Goal: Entertainment & Leisure: Consume media (video, audio)

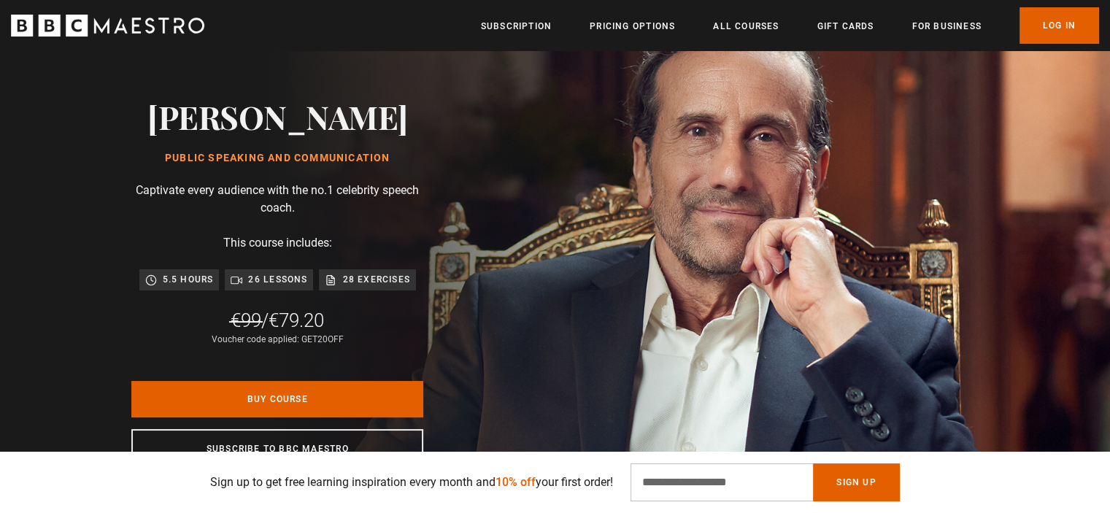
scroll to position [63, 0]
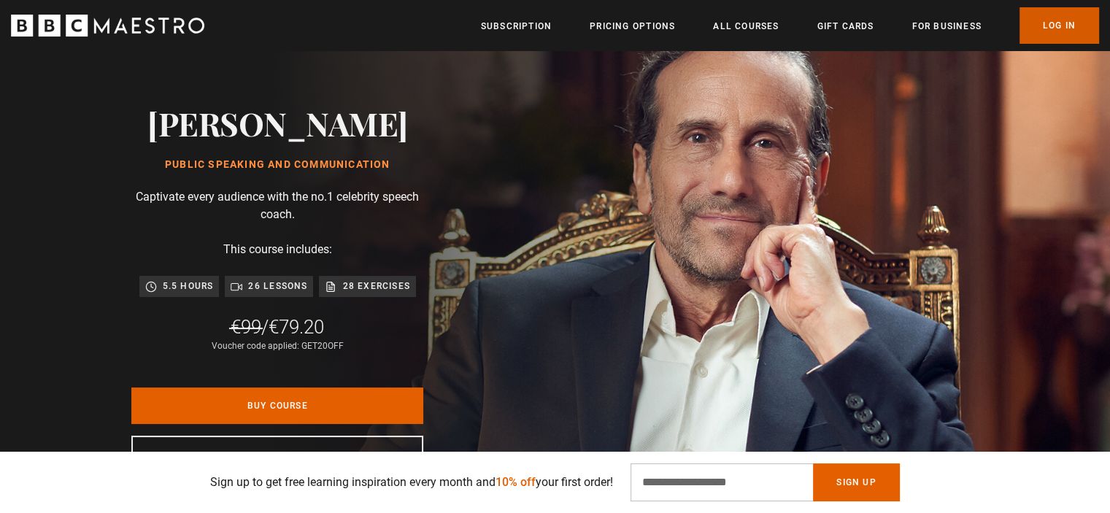
click at [1034, 29] on link "Log In" at bounding box center [1059, 25] width 80 height 36
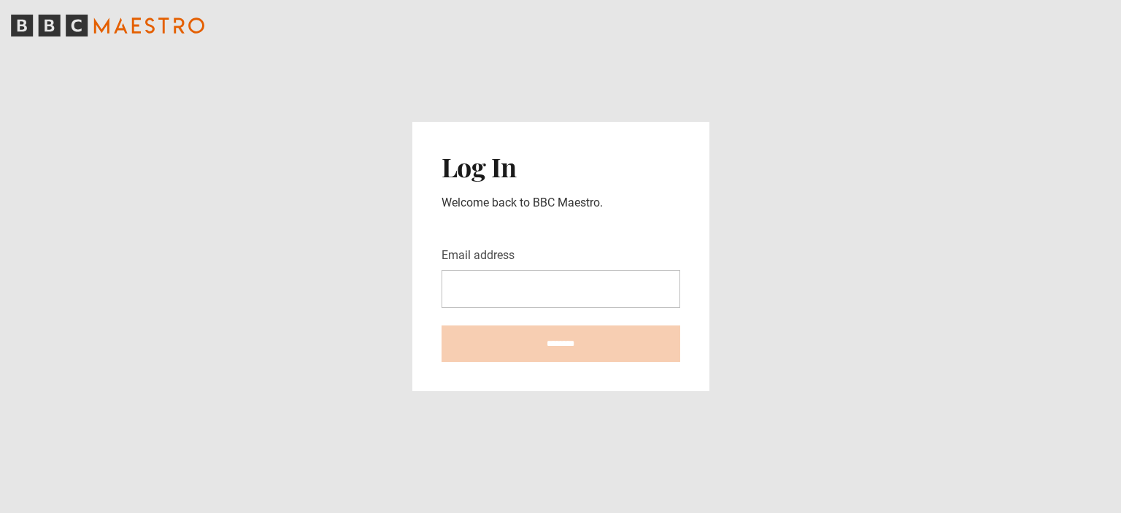
type input "**********"
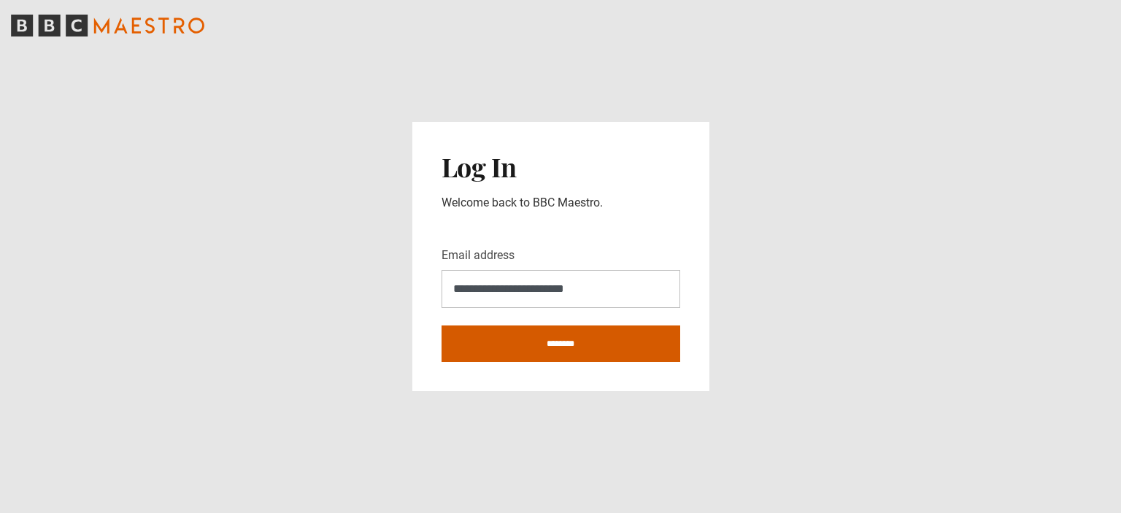
click at [496, 346] on input "********" at bounding box center [560, 343] width 239 height 36
type input "**********"
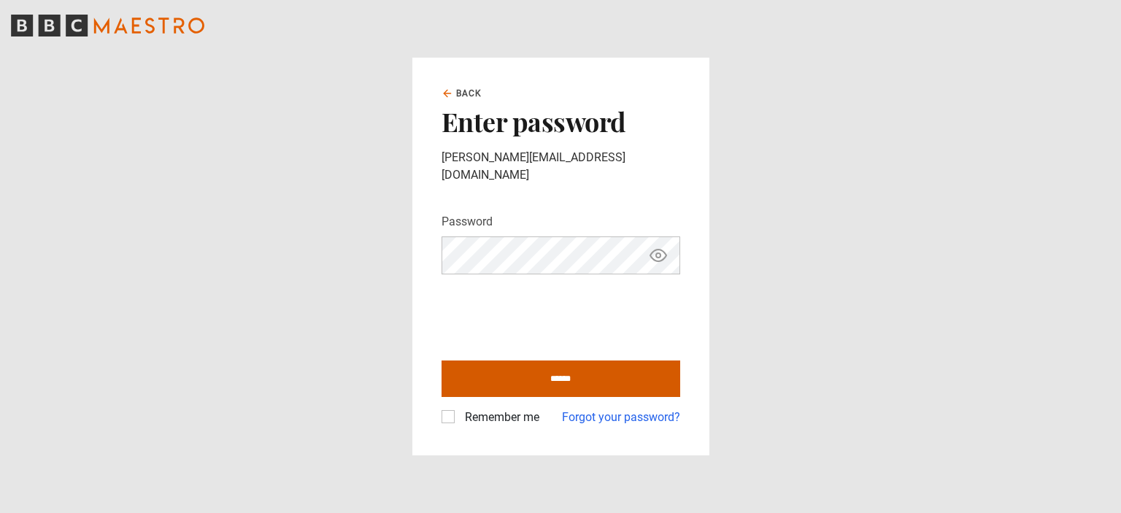
click at [556, 363] on input "******" at bounding box center [560, 378] width 239 height 36
type input "**********"
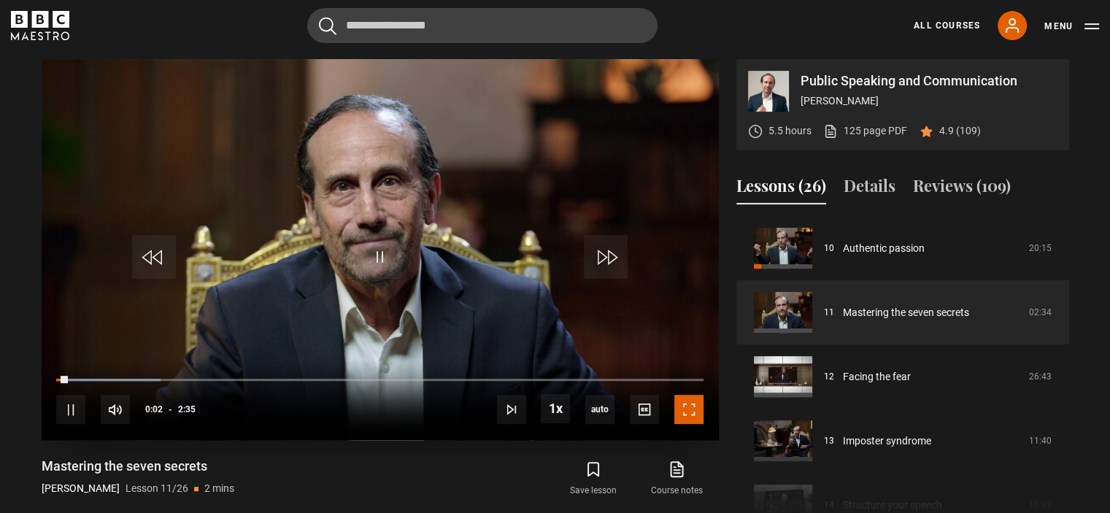
click at [676, 415] on span "Video Player" at bounding box center [688, 409] width 29 height 29
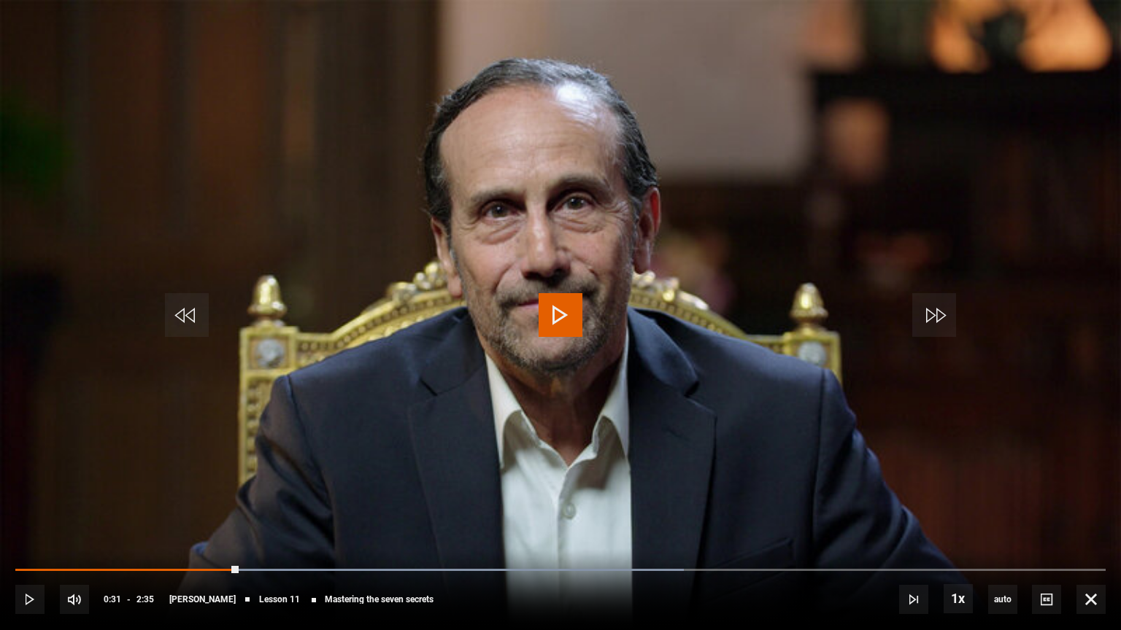
click at [582, 333] on video "Video Player" at bounding box center [560, 315] width 1121 height 630
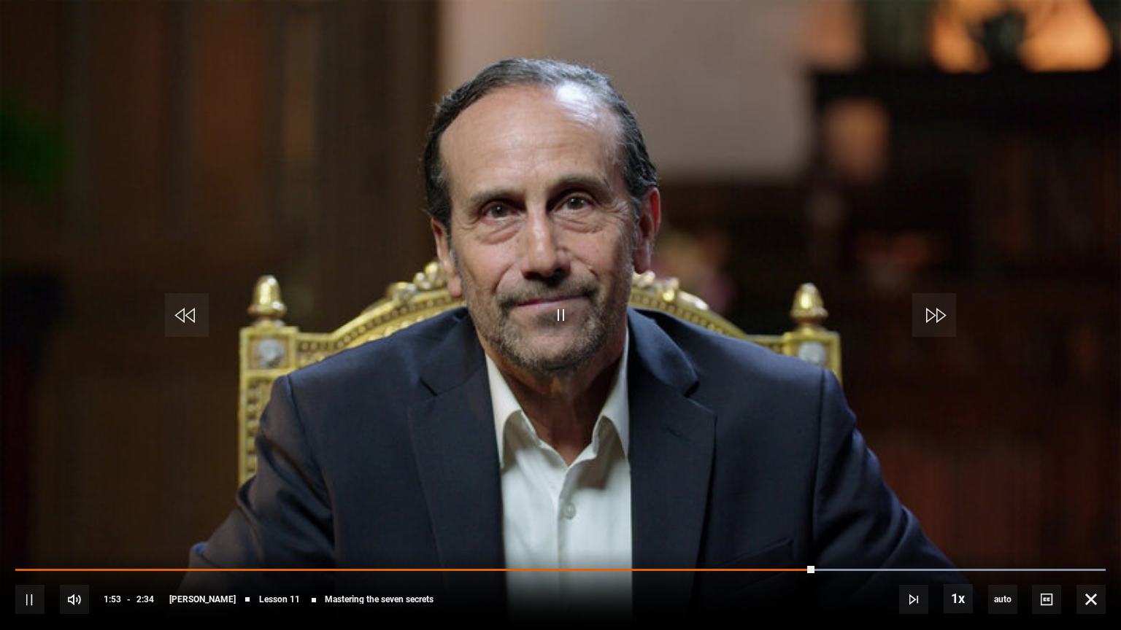
click at [616, 502] on video "Video Player" at bounding box center [560, 315] width 1121 height 630
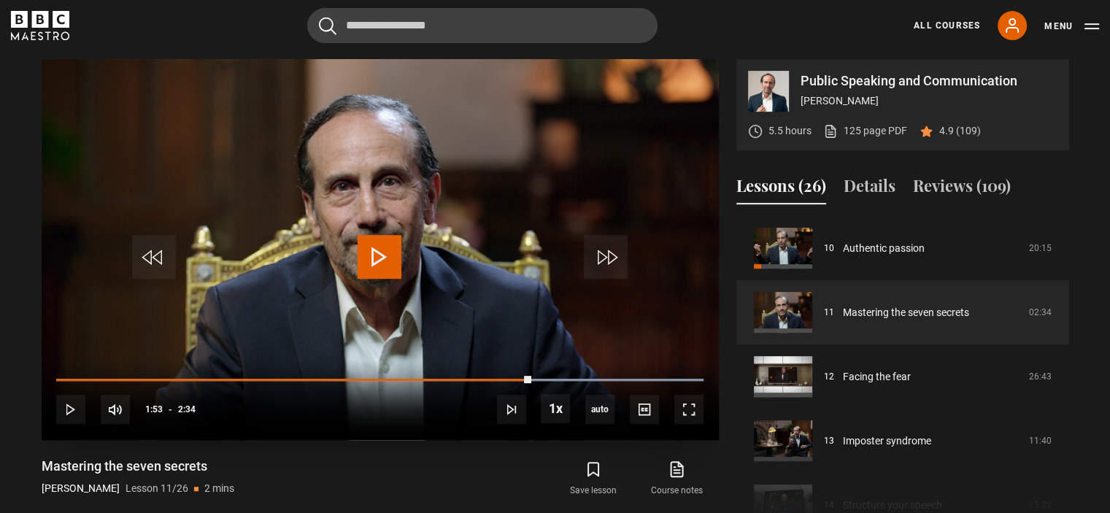
click at [371, 255] on span "Video Player" at bounding box center [379, 257] width 44 height 44
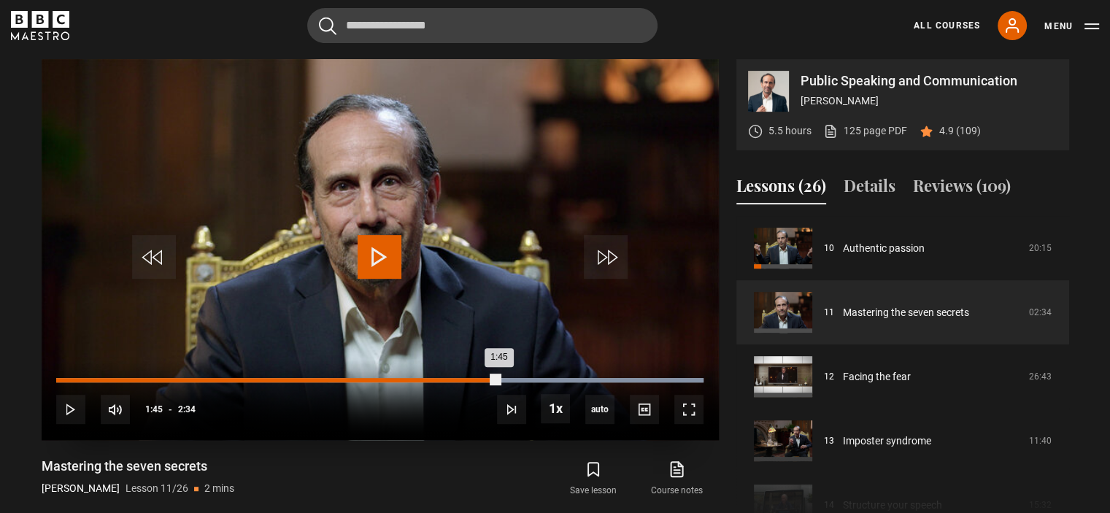
click at [498, 379] on div "Loaded : 100.00% 1:45 1:45" at bounding box center [379, 380] width 646 height 4
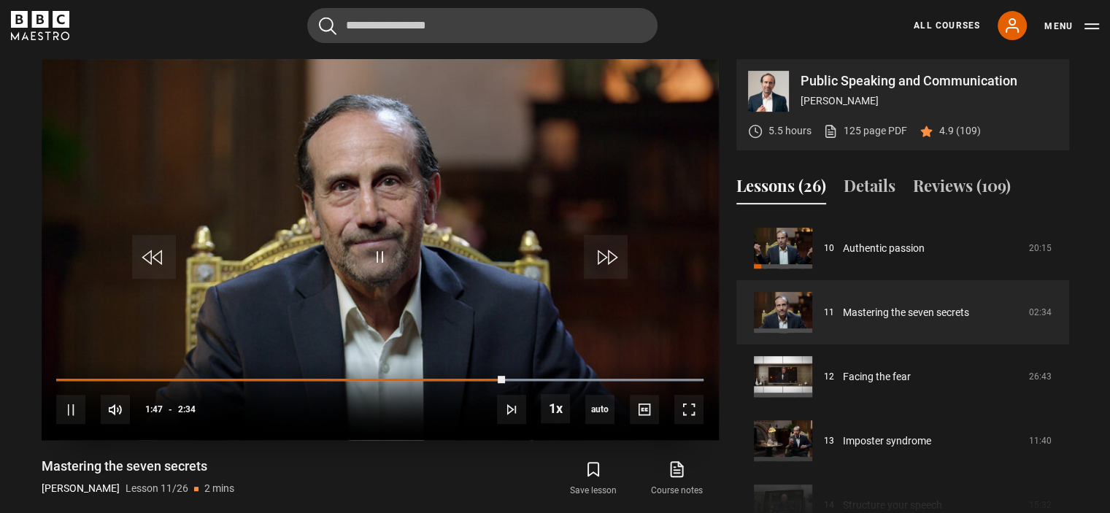
click at [425, 380] on div "10s Skip Back 10 seconds Pause 10s Skip Forward 10 seconds Loaded : 100.00% 1:2…" at bounding box center [380, 400] width 677 height 81
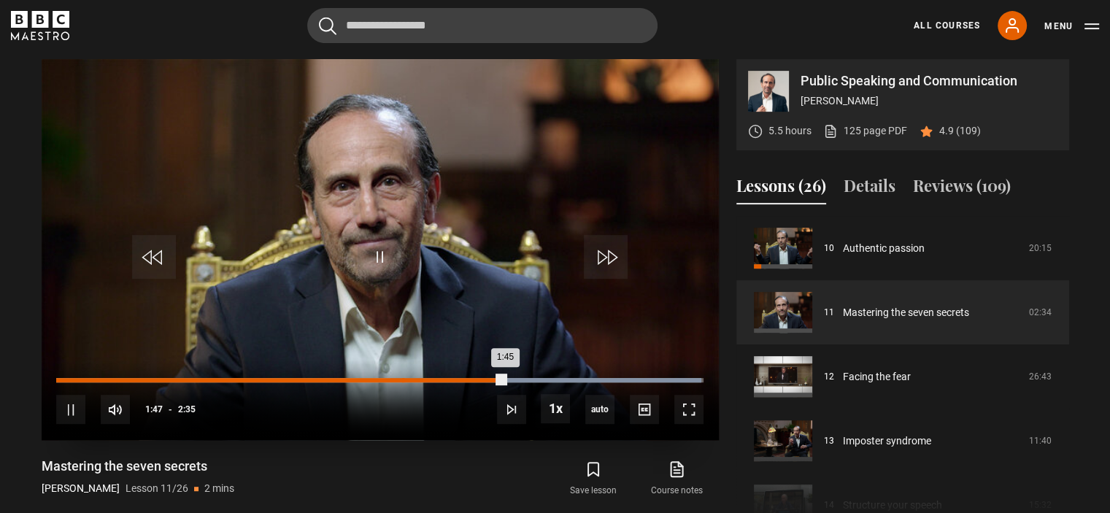
drag, startPoint x: 506, startPoint y: 377, endPoint x: 401, endPoint y: 379, distance: 104.3
click at [401, 379] on div "1:45" at bounding box center [280, 380] width 449 height 4
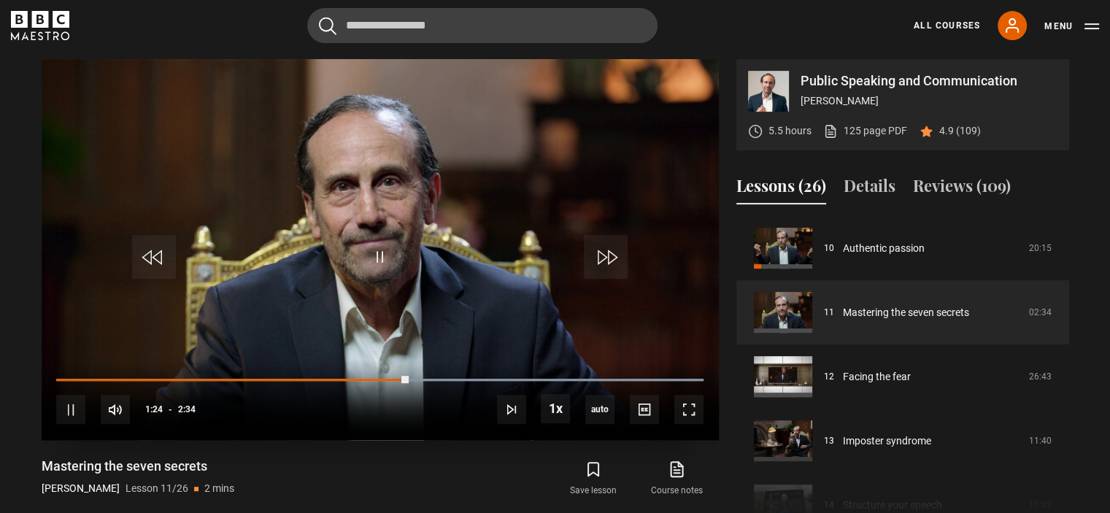
click at [487, 220] on video "Video Player" at bounding box center [380, 249] width 677 height 381
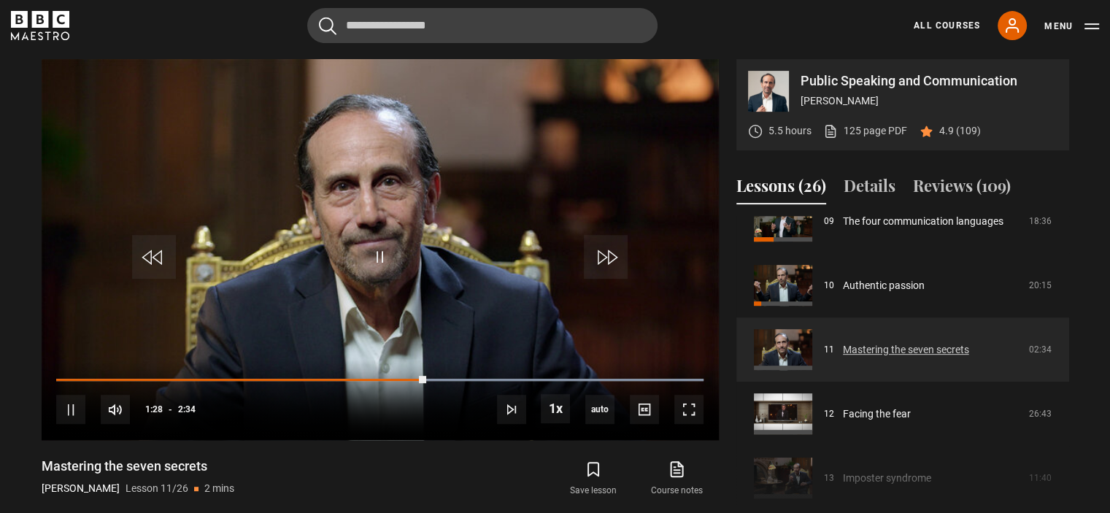
scroll to position [606, 0]
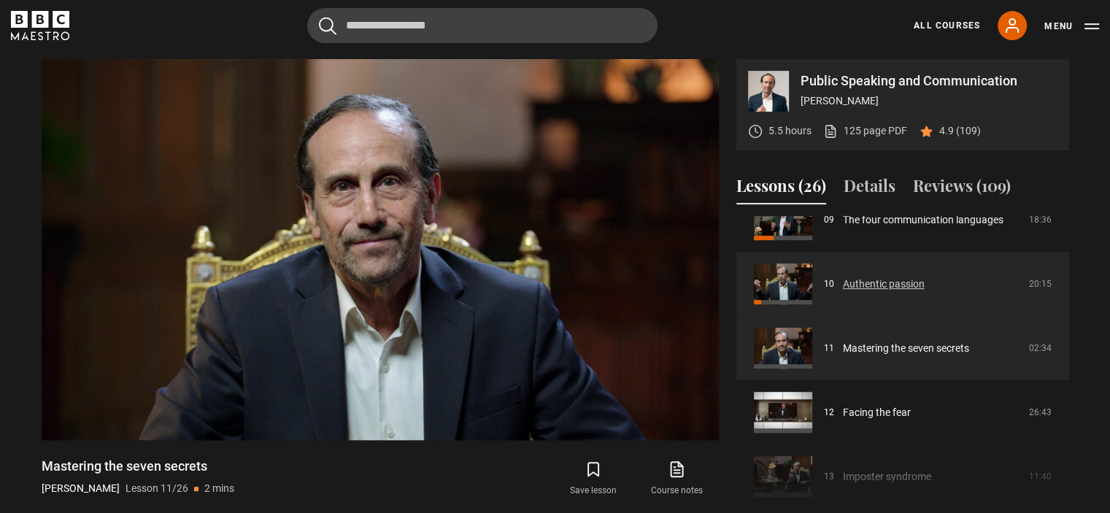
click at [843, 284] on link "Authentic passion" at bounding box center [884, 283] width 82 height 15
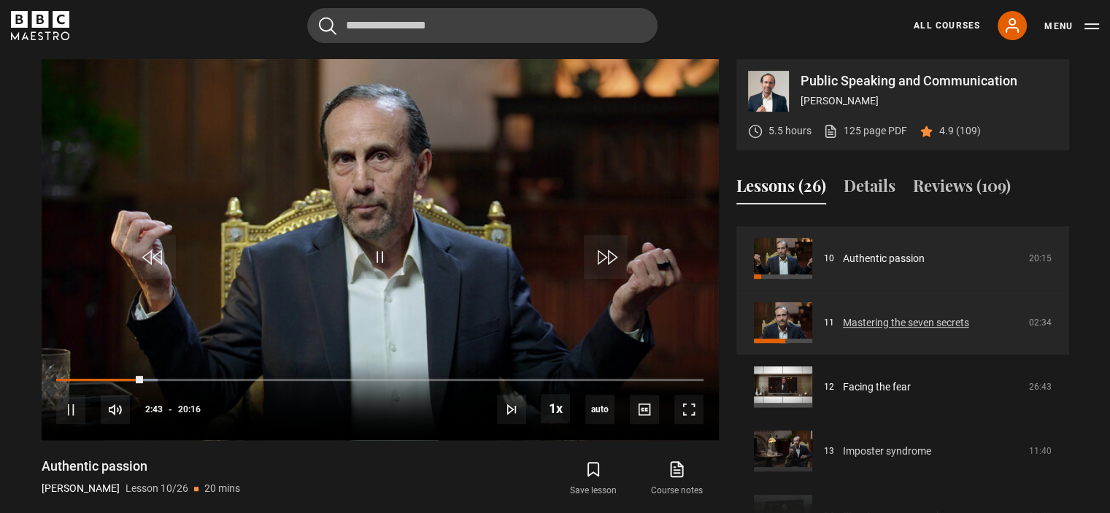
scroll to position [633, 0]
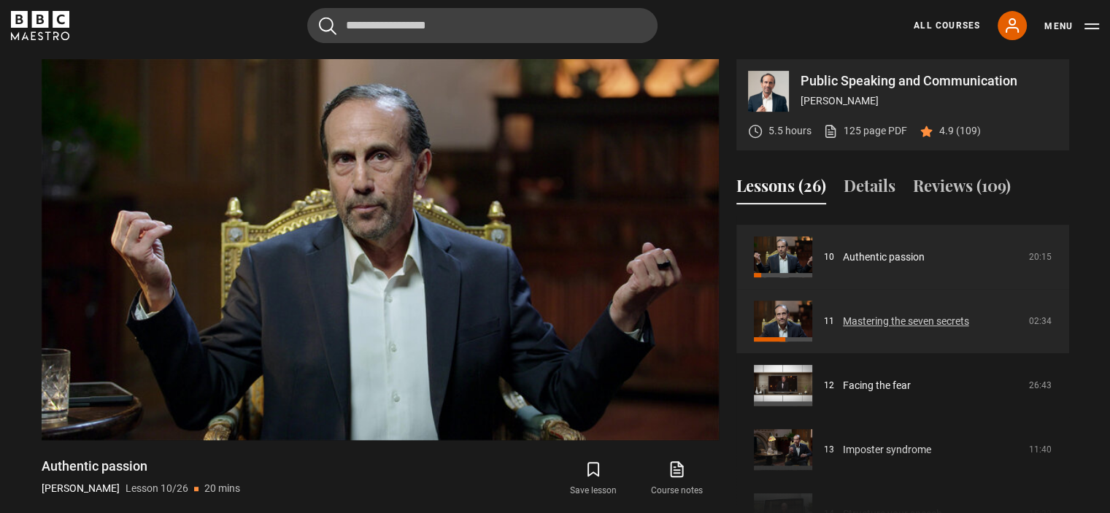
click at [900, 314] on link "Mastering the seven secrets" at bounding box center [906, 321] width 126 height 15
click at [843, 329] on link "Mastering the seven secrets" at bounding box center [906, 321] width 126 height 15
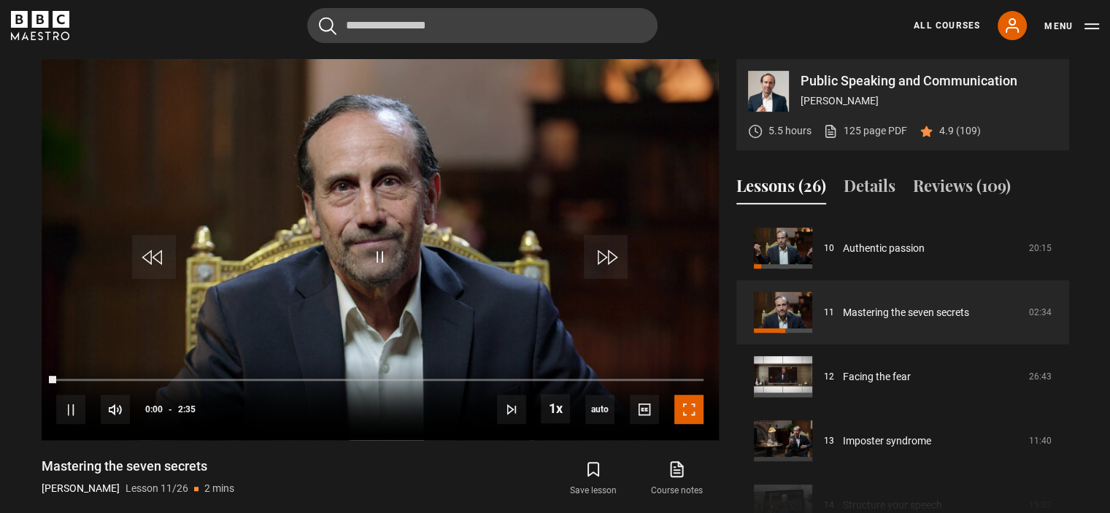
click at [684, 411] on span "Video Player" at bounding box center [688, 409] width 29 height 29
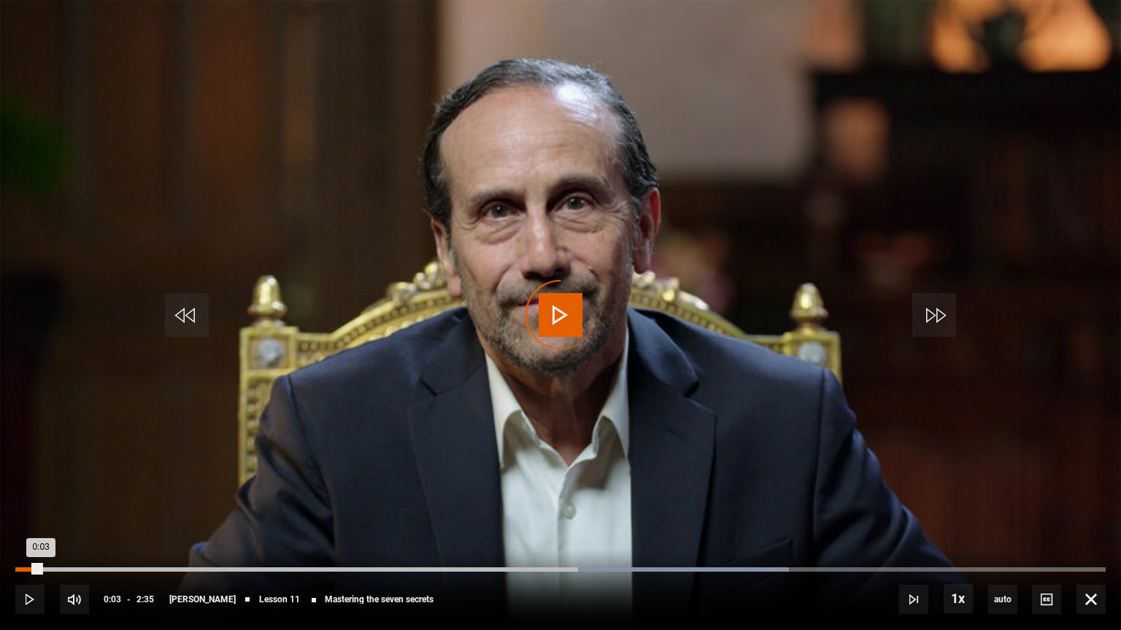
click at [41, 512] on div "Loaded : 70.97% 0:03 0:03" at bounding box center [560, 570] width 1090 height 4
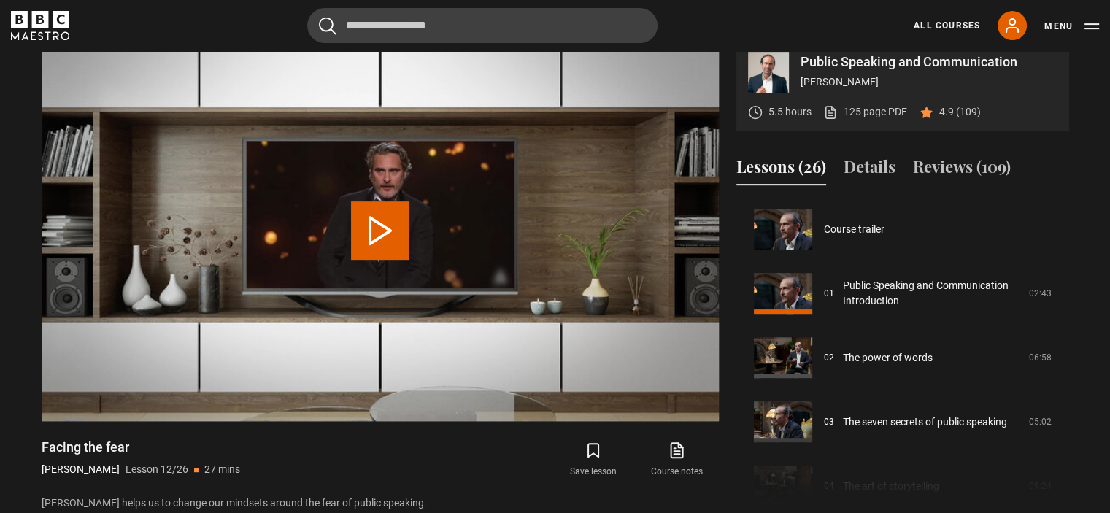
scroll to position [706, 0]
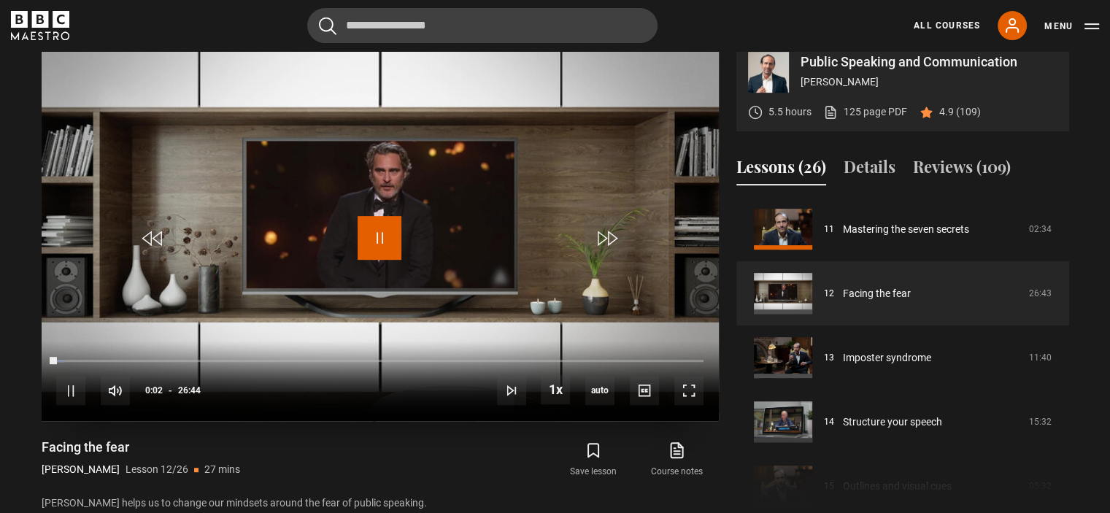
click at [376, 244] on span "Video Player" at bounding box center [379, 238] width 44 height 44
click at [392, 236] on span "Video Player" at bounding box center [379, 238] width 44 height 44
click at [386, 235] on span "Video Player" at bounding box center [379, 238] width 44 height 44
click at [674, 385] on span "Video Player" at bounding box center [688, 390] width 29 height 29
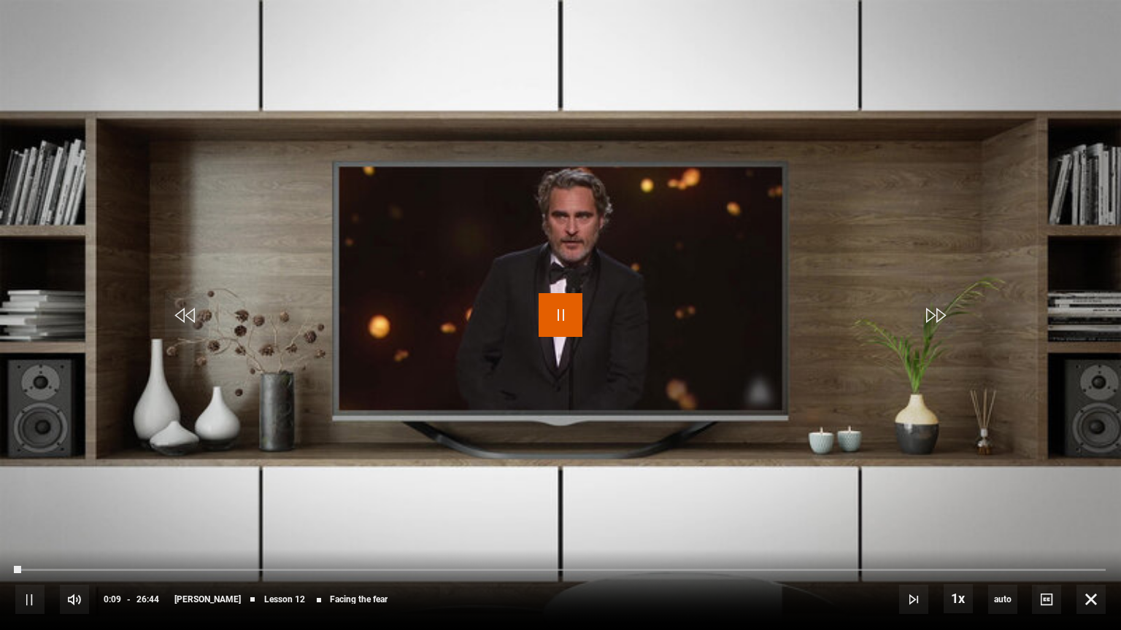
click at [560, 315] on span "Video Player" at bounding box center [560, 315] width 44 height 44
click at [546, 316] on span "Video Player" at bounding box center [560, 315] width 44 height 44
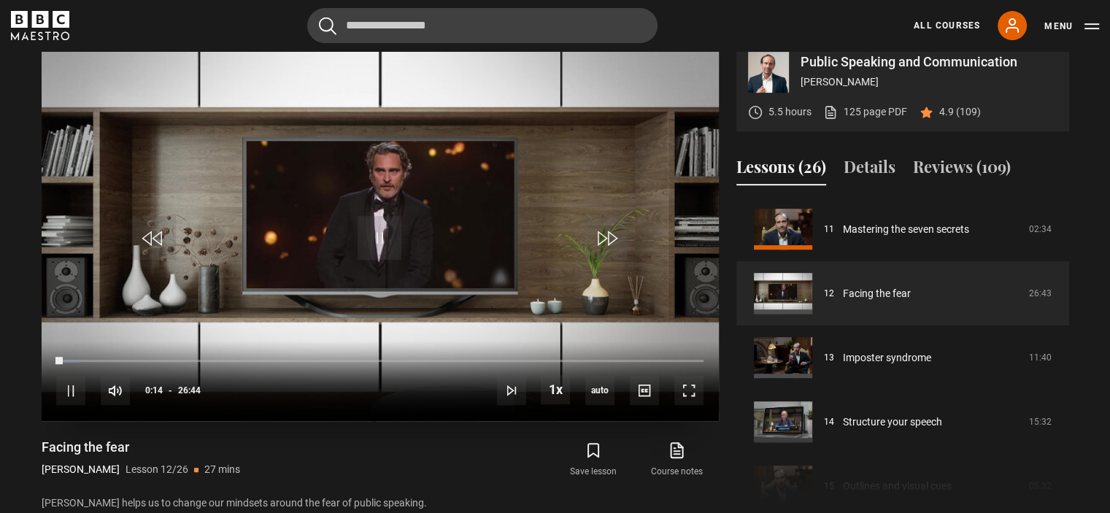
click at [446, 145] on video "Video Player" at bounding box center [380, 230] width 677 height 381
click at [690, 392] on span "Video Player" at bounding box center [688, 390] width 29 height 29
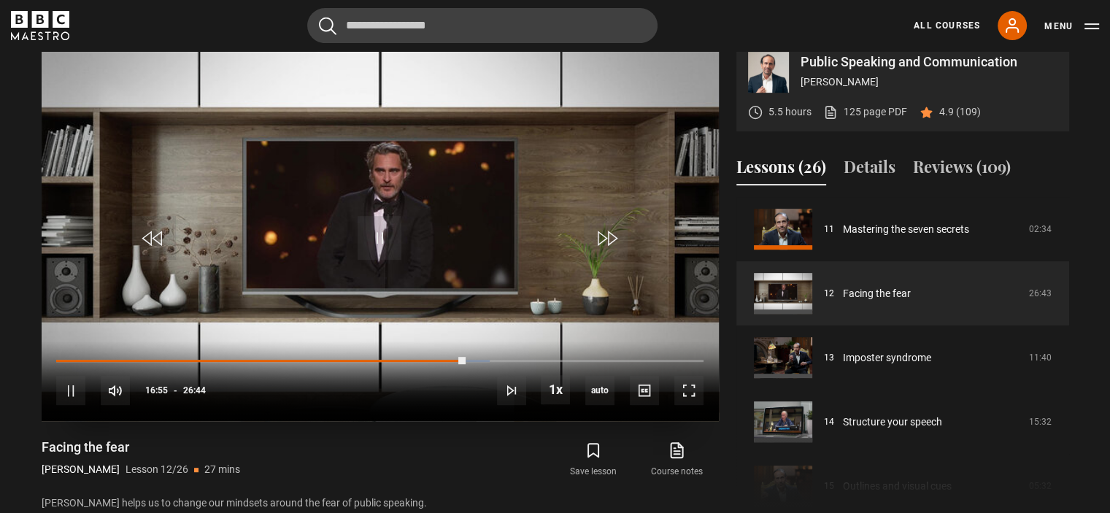
click at [400, 364] on div "10s Skip Back 10 seconds Pause 10s Skip Forward 10 seconds Loaded : 67.02% 14:1…" at bounding box center [380, 381] width 677 height 81
click at [384, 241] on span "Video Player" at bounding box center [379, 238] width 44 height 44
